Goal: Task Accomplishment & Management: Use online tool/utility

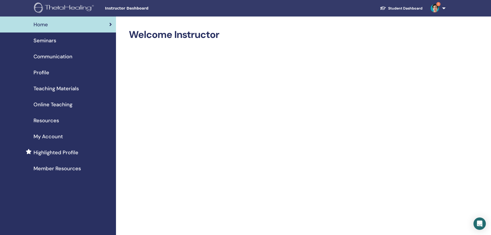
click at [60, 42] on div "Seminars" at bounding box center [58, 41] width 108 height 8
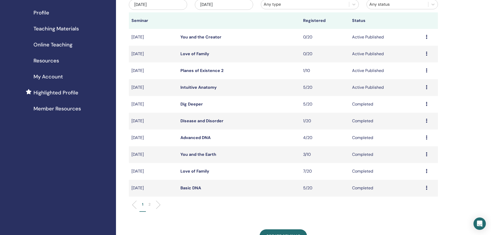
scroll to position [52, 0]
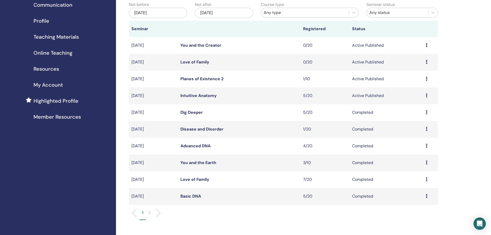
click at [429, 96] on div "Preview Edit Attendees Cancel" at bounding box center [431, 96] width 10 height 6
click at [424, 115] on link "Attendees" at bounding box center [414, 115] width 20 height 5
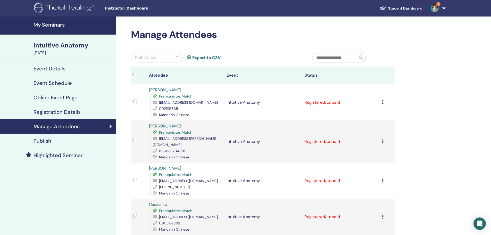
click at [176, 60] on div "Bulk Actions" at bounding box center [157, 57] width 52 height 9
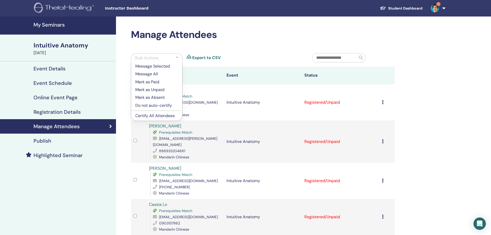
click at [164, 115] on p "Certify All Attendees" at bounding box center [156, 116] width 43 height 6
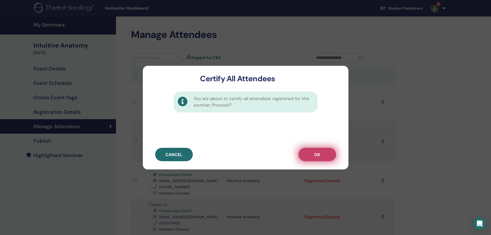
click at [329, 155] on button "OK" at bounding box center [317, 154] width 38 height 13
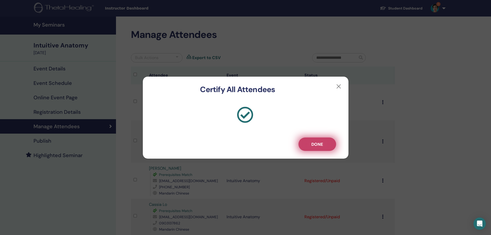
click at [320, 144] on span "Done" at bounding box center [317, 143] width 12 height 5
